Goal: Complete application form

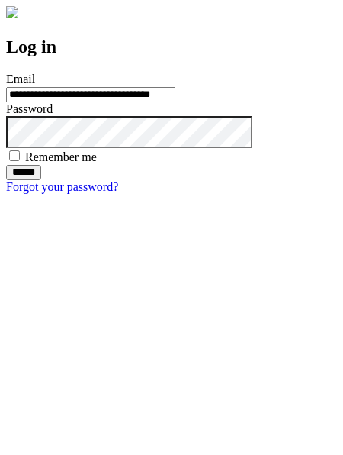
type input "**********"
click at [41, 180] on input "******" at bounding box center [23, 172] width 35 height 15
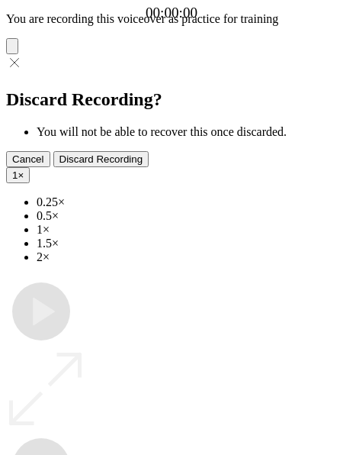
type input "**********"
